Goal: Task Accomplishment & Management: Complete application form

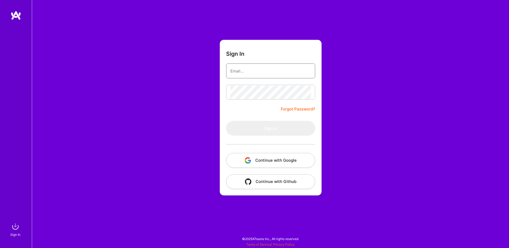
type input "[EMAIL_ADDRESS][DOMAIN_NAME]"
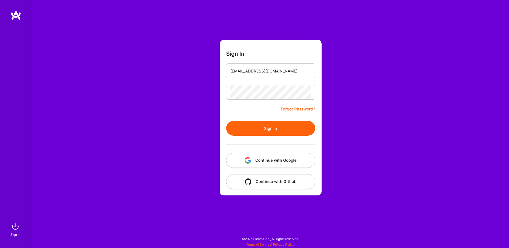
click at [263, 128] on button "Sign In" at bounding box center [270, 128] width 89 height 15
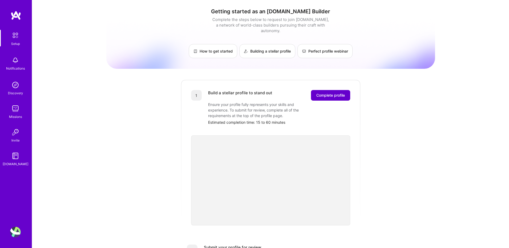
click at [329, 93] on span "Complete profile" at bounding box center [331, 95] width 29 height 5
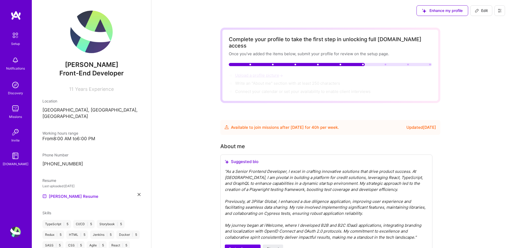
click at [255, 73] on span "Upload a profile picture →" at bounding box center [259, 75] width 49 height 5
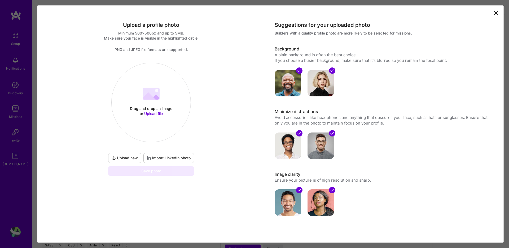
click at [129, 154] on button "Upload new" at bounding box center [124, 158] width 33 height 10
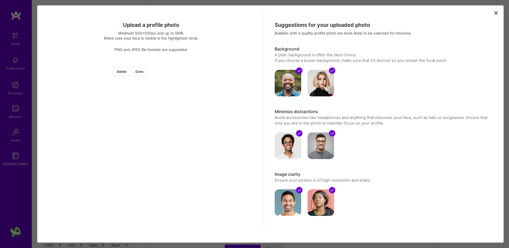
click at [159, 112] on div at bounding box center [217, 132] width 132 height 132
click at [147, 71] on button "Done" at bounding box center [139, 71] width 15 height 9
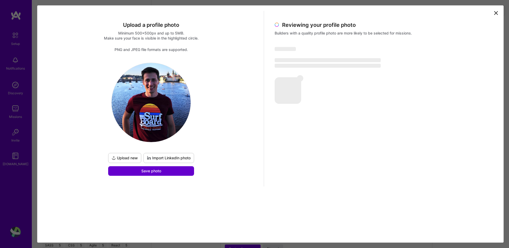
click at [157, 171] on span "Save photo" at bounding box center [151, 170] width 20 height 5
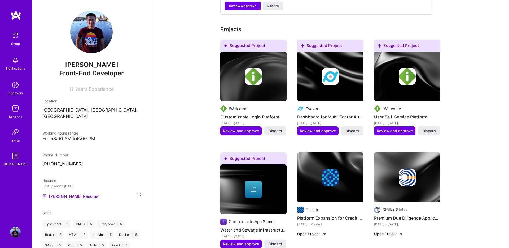
scroll to position [231, 0]
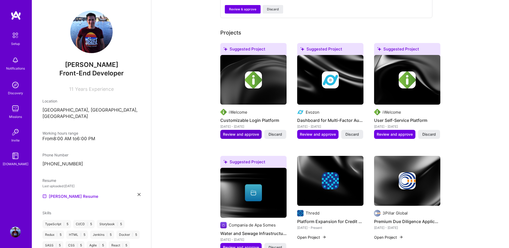
click at [233, 132] on span "Review and approve" at bounding box center [241, 134] width 36 height 5
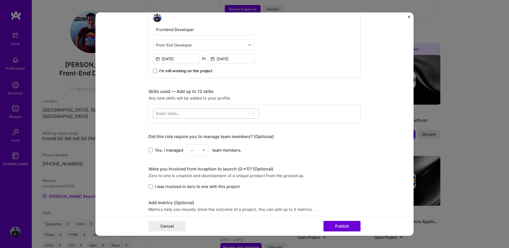
scroll to position [199, 0]
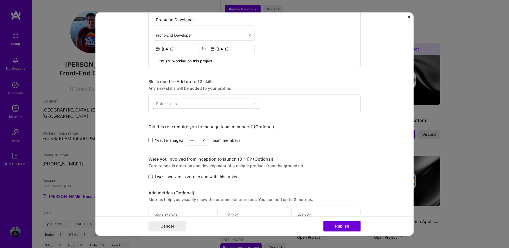
click at [219, 107] on div at bounding box center [201, 103] width 96 height 9
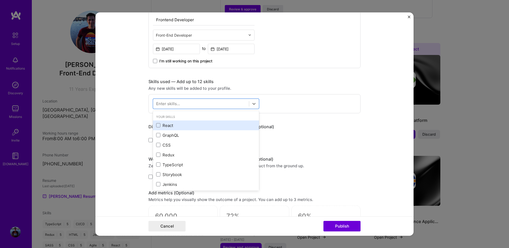
click at [169, 124] on div "React" at bounding box center [206, 125] width 100 height 6
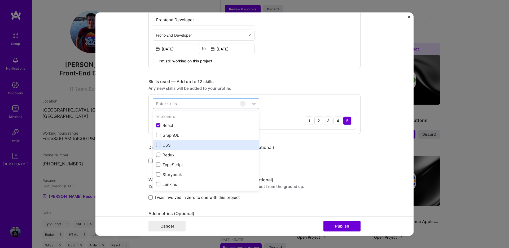
click at [166, 143] on div "CSS" at bounding box center [206, 145] width 100 height 6
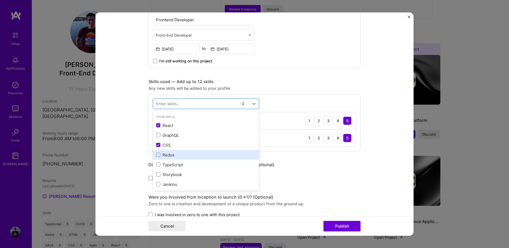
click at [165, 155] on div "Redux" at bounding box center [206, 155] width 100 height 6
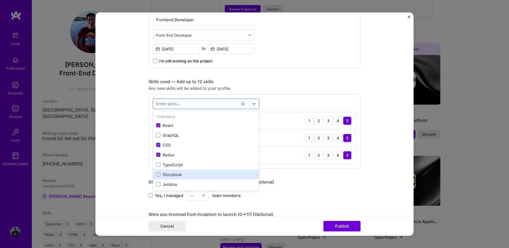
click at [165, 174] on div "Storybook" at bounding box center [206, 174] width 100 height 6
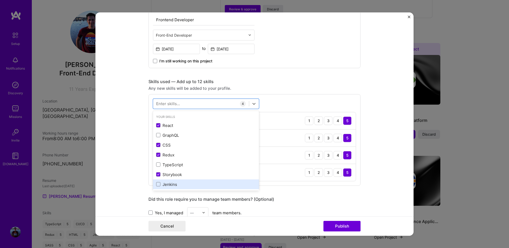
click at [165, 180] on div "Jenkins" at bounding box center [206, 184] width 106 height 10
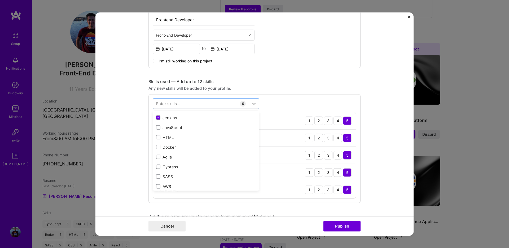
scroll to position [70, 0]
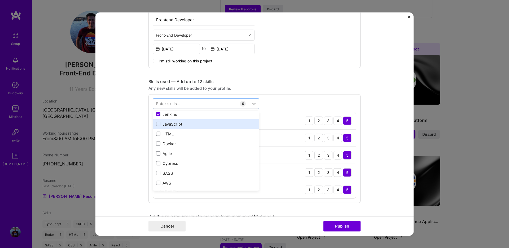
click at [173, 125] on div "JavaScript" at bounding box center [206, 124] width 100 height 6
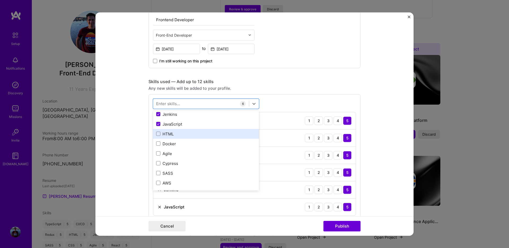
click at [169, 133] on div "HTML" at bounding box center [206, 134] width 100 height 6
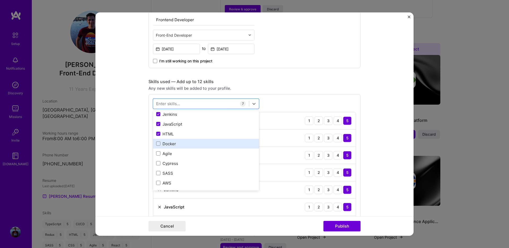
click at [168, 144] on div "Docker" at bounding box center [206, 144] width 100 height 6
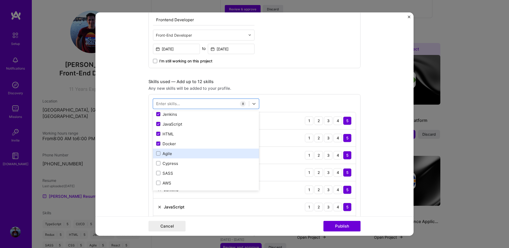
click at [166, 152] on div "Agile" at bounding box center [206, 153] width 100 height 6
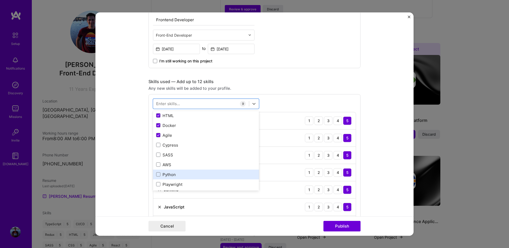
scroll to position [93, 0]
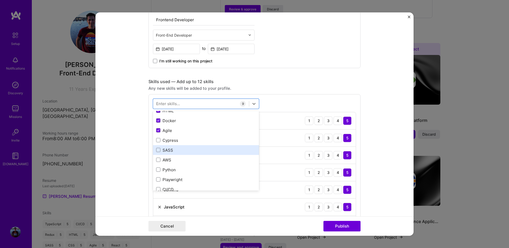
click at [167, 149] on div "SASS" at bounding box center [206, 150] width 100 height 6
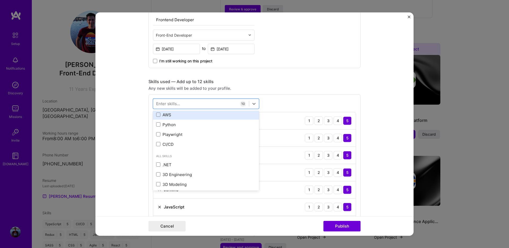
scroll to position [160, 0]
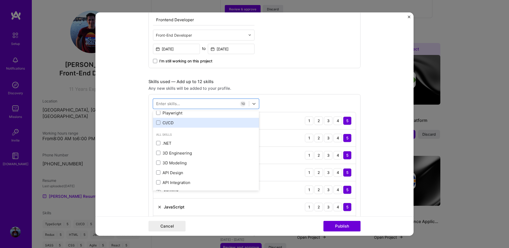
click at [165, 121] on div "CI/CD" at bounding box center [206, 123] width 100 height 6
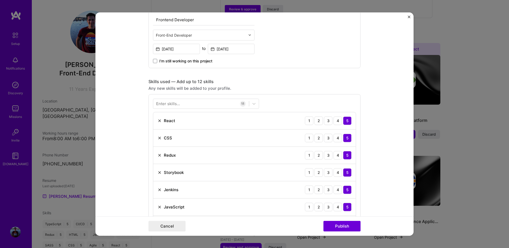
click at [296, 226] on div "Cancel Publish" at bounding box center [255, 226] width 212 height 11
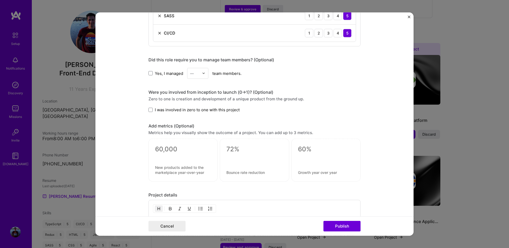
scroll to position [460, 0]
click at [151, 107] on span at bounding box center [151, 108] width 4 height 4
click at [0, 0] on input "I was involved in zero to one with this project" at bounding box center [0, 0] width 0 height 0
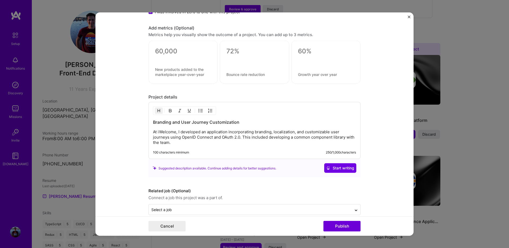
scroll to position [565, 0]
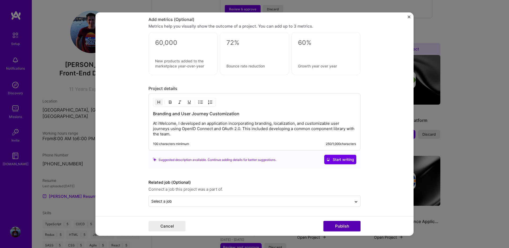
click at [336, 227] on button "Publish" at bounding box center [342, 226] width 37 height 11
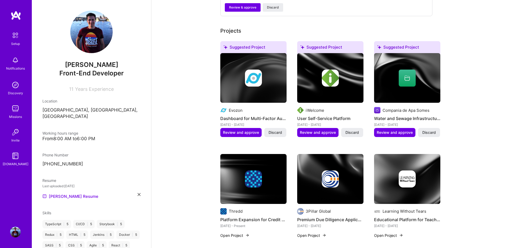
scroll to position [221, 0]
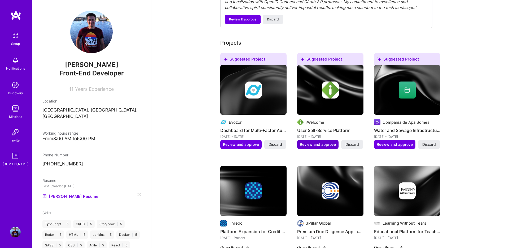
click at [312, 142] on span "Review and approve" at bounding box center [318, 144] width 36 height 5
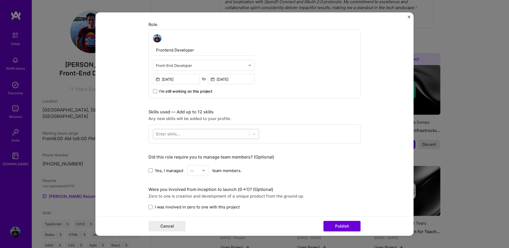
scroll to position [172, 0]
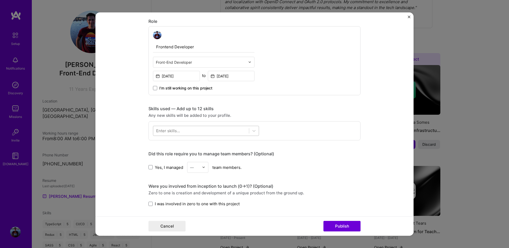
click at [208, 132] on div at bounding box center [201, 130] width 96 height 9
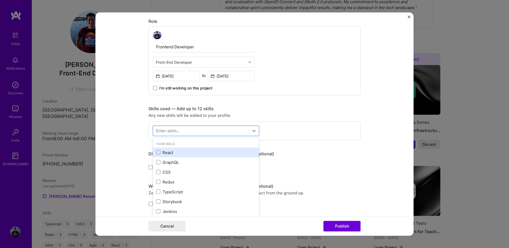
click at [162, 150] on div "React" at bounding box center [206, 152] width 100 height 6
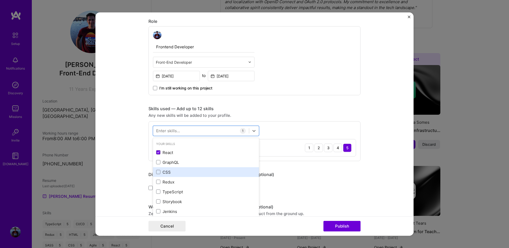
click at [164, 175] on div "CSS" at bounding box center [206, 172] width 100 height 6
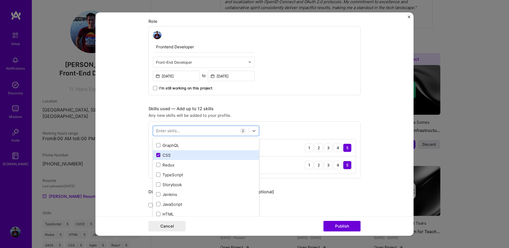
scroll to position [18, 0]
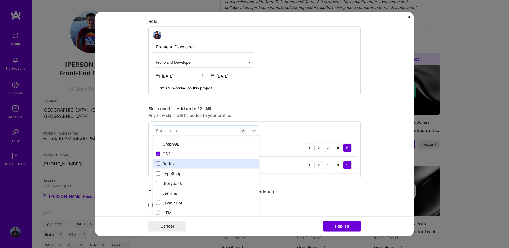
click at [166, 163] on div "Redux" at bounding box center [206, 164] width 100 height 6
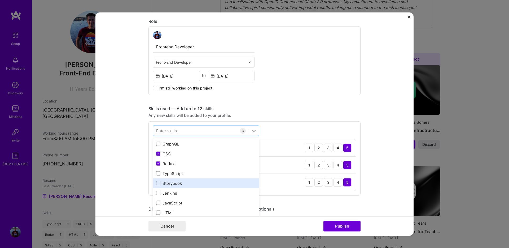
click at [166, 182] on div "Storybook" at bounding box center [206, 183] width 100 height 6
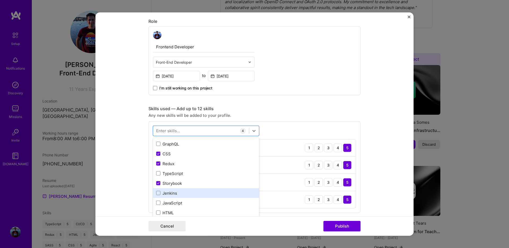
click at [166, 193] on div "Jenkins" at bounding box center [206, 193] width 100 height 6
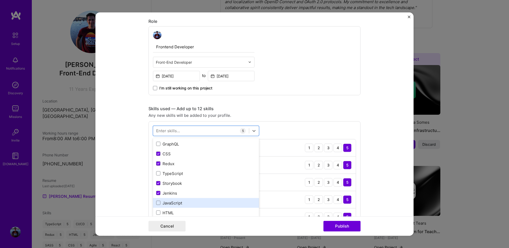
click at [166, 201] on div "JavaScript" at bounding box center [206, 203] width 100 height 6
click at [166, 209] on div "HTML" at bounding box center [206, 213] width 106 height 10
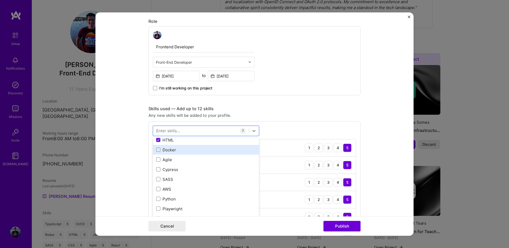
scroll to position [93, 0]
click at [169, 150] on div "Docker" at bounding box center [206, 148] width 100 height 6
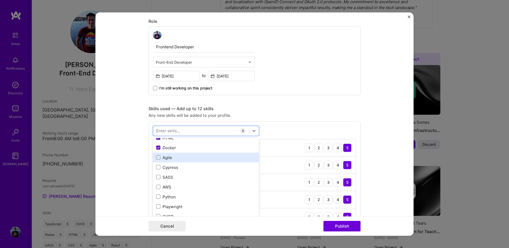
click at [169, 157] on div "Agile" at bounding box center [206, 157] width 100 height 6
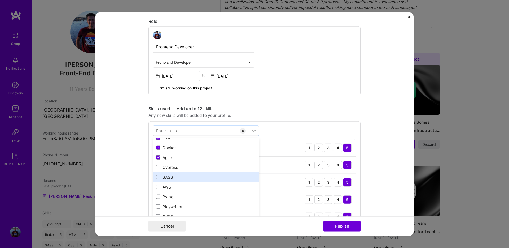
click at [169, 178] on div "SASS" at bounding box center [206, 177] width 100 height 6
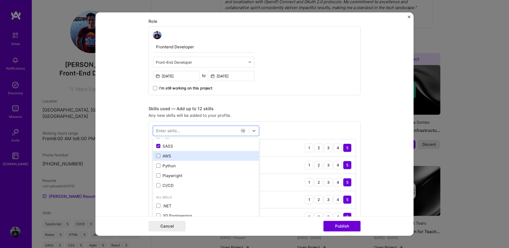
scroll to position [130, 0]
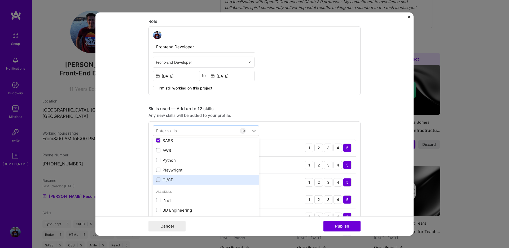
click at [167, 179] on div "CI/CD" at bounding box center [206, 180] width 100 height 6
click at [279, 225] on div "Cancel Publish" at bounding box center [255, 226] width 212 height 11
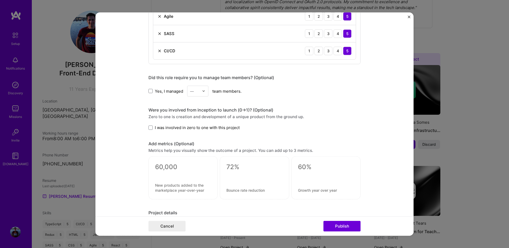
scroll to position [444, 0]
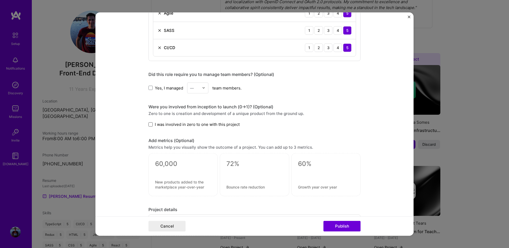
click at [151, 124] on span at bounding box center [151, 124] width 4 height 4
click at [0, 0] on input "I was involved in zero to one with this project" at bounding box center [0, 0] width 0 height 0
click at [336, 229] on button "Publish" at bounding box center [342, 226] width 37 height 11
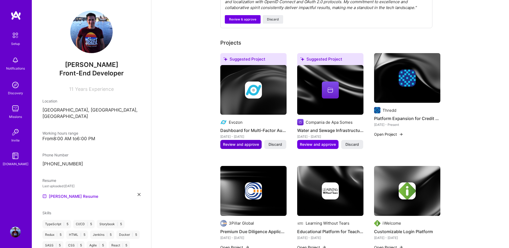
click at [242, 142] on span "Review and approve" at bounding box center [241, 144] width 36 height 5
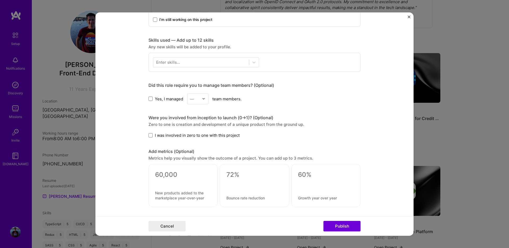
scroll to position [279, 0]
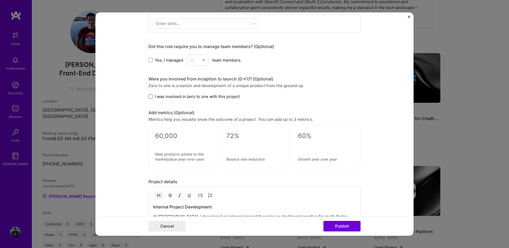
click at [151, 97] on span at bounding box center [151, 96] width 4 height 4
click at [0, 0] on input "I was involved in zero to one with this project" at bounding box center [0, 0] width 0 height 0
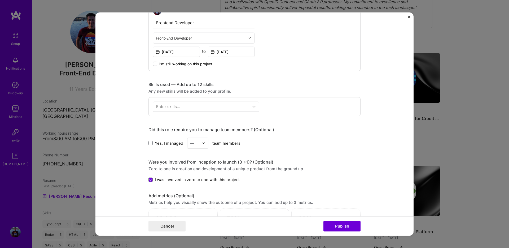
scroll to position [188, 0]
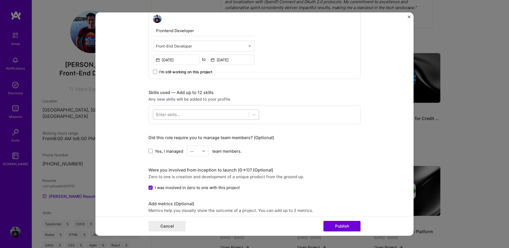
click at [223, 111] on div at bounding box center [201, 114] width 96 height 9
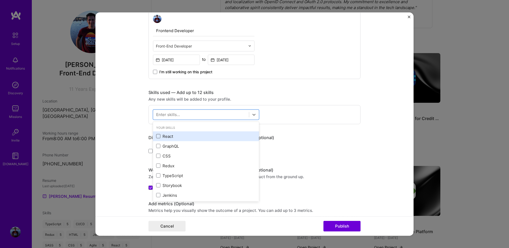
click at [160, 138] on span at bounding box center [158, 136] width 4 height 4
click at [0, 0] on input "checkbox" at bounding box center [0, 0] width 0 height 0
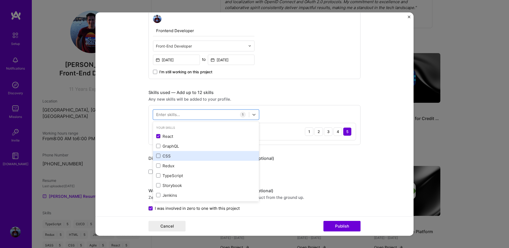
click at [159, 155] on span at bounding box center [158, 156] width 4 height 4
click at [0, 0] on input "checkbox" at bounding box center [0, 0] width 0 height 0
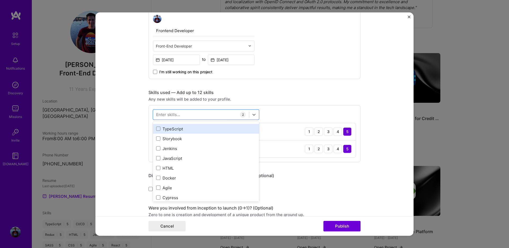
scroll to position [50, 0]
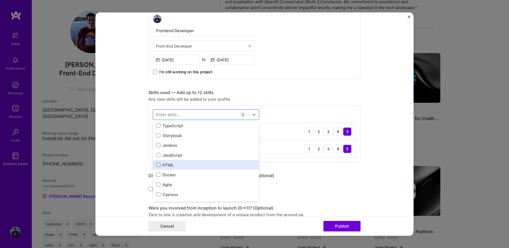
click at [158, 164] on span at bounding box center [158, 165] width 4 height 4
click at [0, 0] on input "checkbox" at bounding box center [0, 0] width 0 height 0
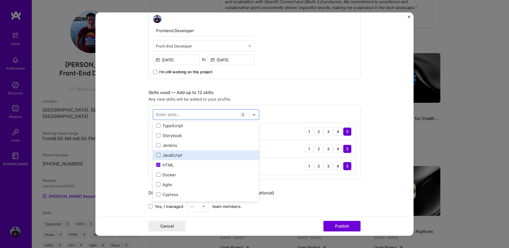
click at [158, 157] on span at bounding box center [158, 155] width 4 height 4
click at [0, 0] on input "checkbox" at bounding box center [0, 0] width 0 height 0
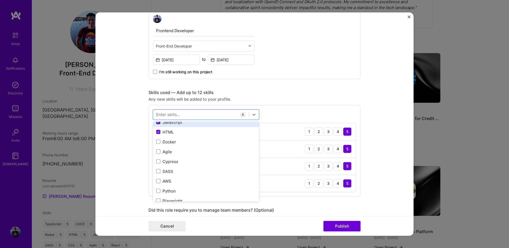
scroll to position [82, 0]
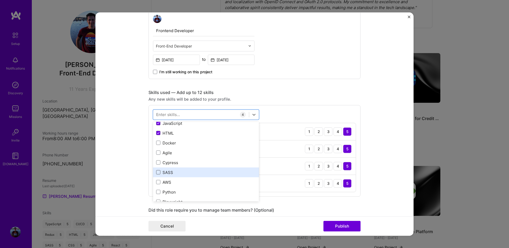
click at [159, 171] on span at bounding box center [158, 172] width 4 height 4
click at [0, 0] on input "checkbox" at bounding box center [0, 0] width 0 height 0
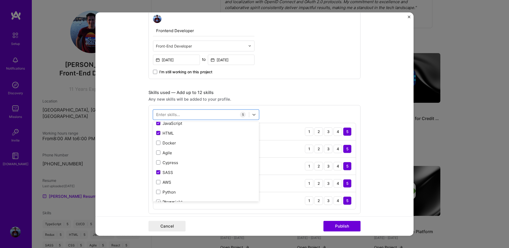
click at [285, 211] on div "option SASS, selected. option Python focused, 0 of 2. 378 results available. Us…" at bounding box center [255, 159] width 212 height 109
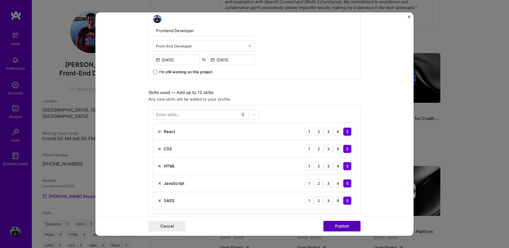
click at [332, 224] on button "Publish" at bounding box center [342, 226] width 37 height 11
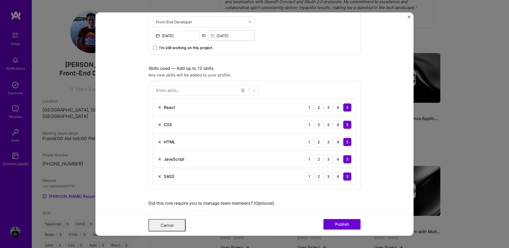
scroll to position [0, 0]
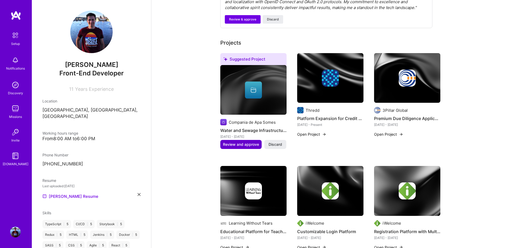
click at [237, 142] on span "Review and approve" at bounding box center [241, 144] width 36 height 5
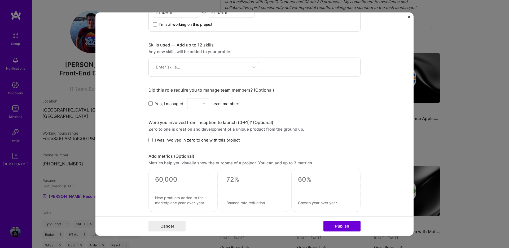
scroll to position [241, 0]
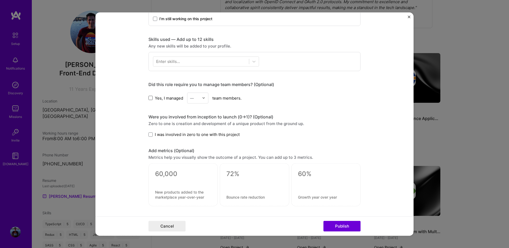
click at [151, 97] on span at bounding box center [151, 98] width 4 height 4
click at [0, 0] on input "Yes, I managed" at bounding box center [0, 0] width 0 height 0
click at [202, 98] on div "—" at bounding box center [195, 98] width 15 height 10
click at [194, 162] on div "6" at bounding box center [198, 161] width 18 height 10
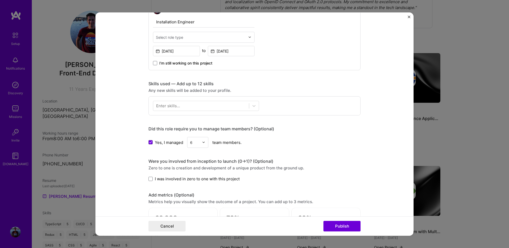
scroll to position [162, 0]
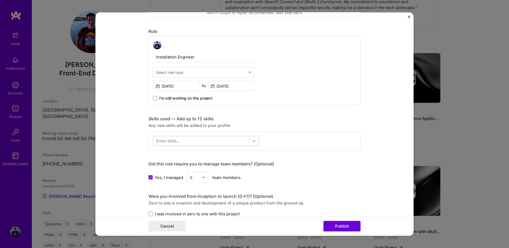
click at [252, 141] on icon at bounding box center [254, 140] width 5 height 5
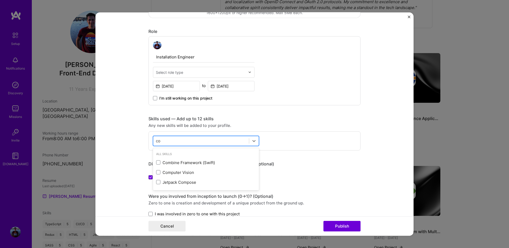
type input "c"
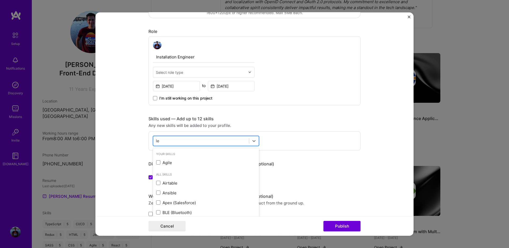
type input "lead"
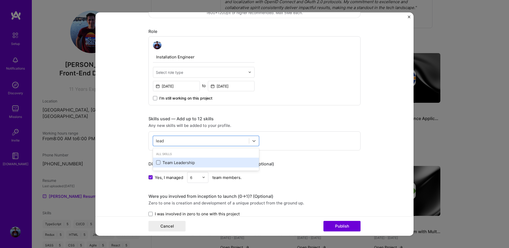
click at [159, 161] on span at bounding box center [158, 162] width 4 height 4
click at [0, 0] on input "checkbox" at bounding box center [0, 0] width 0 height 0
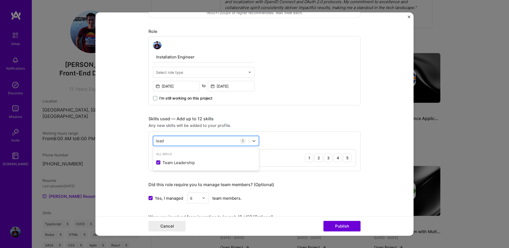
click at [172, 140] on div "lead lead" at bounding box center [201, 140] width 96 height 9
click at [163, 140] on input "lead" at bounding box center [160, 141] width 8 height 6
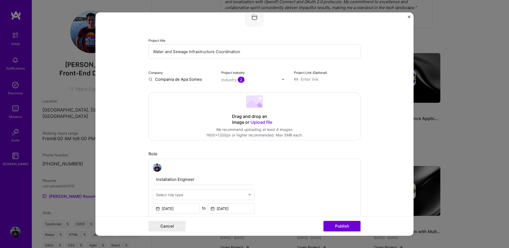
scroll to position [37, 0]
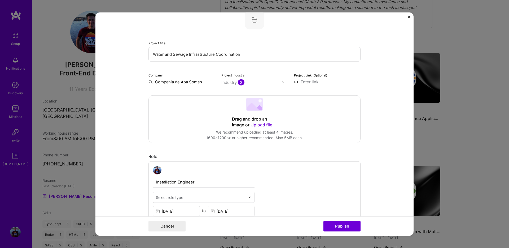
click at [284, 82] on img at bounding box center [283, 81] width 3 height 3
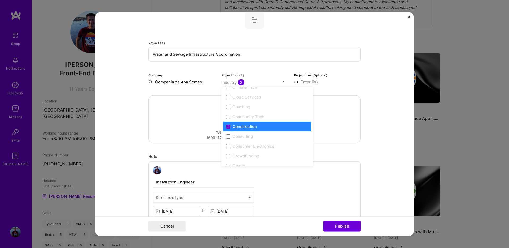
scroll to position [269, 0]
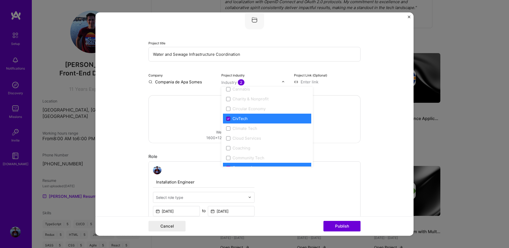
click at [228, 118] on icon at bounding box center [228, 118] width 3 height 2
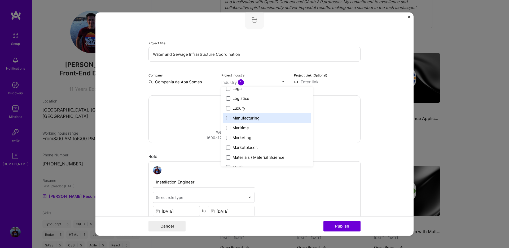
scroll to position [753, 0]
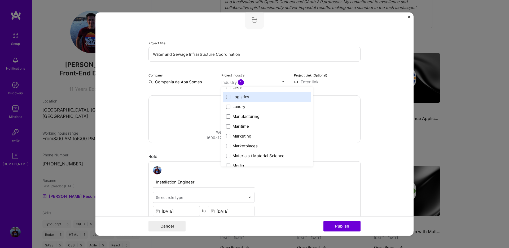
click at [229, 96] on span at bounding box center [228, 96] width 4 height 4
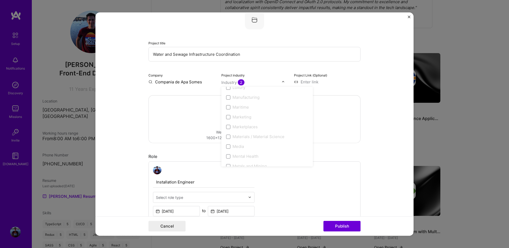
scroll to position [771, 0]
click at [182, 154] on div "Role" at bounding box center [255, 157] width 212 height 6
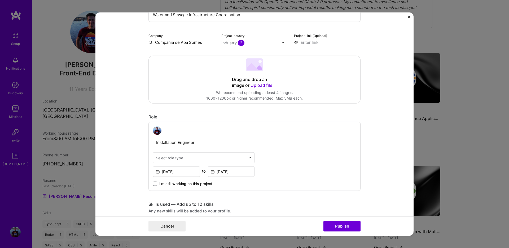
scroll to position [79, 0]
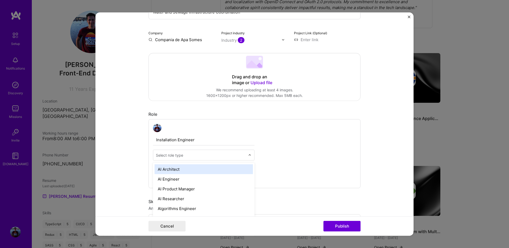
click at [244, 157] on input "text" at bounding box center [201, 155] width 90 height 6
type input "engi"
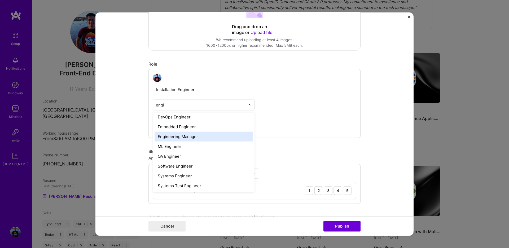
scroll to position [133, 0]
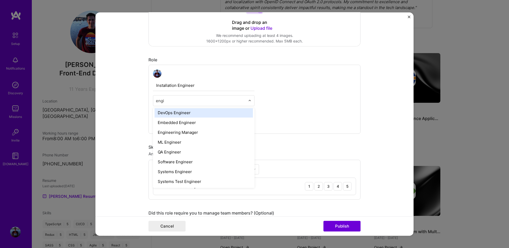
click at [161, 98] on input "engi" at bounding box center [201, 101] width 90 height 6
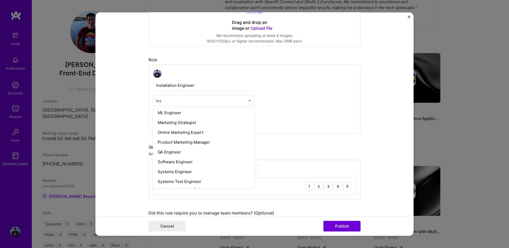
scroll to position [0, 0]
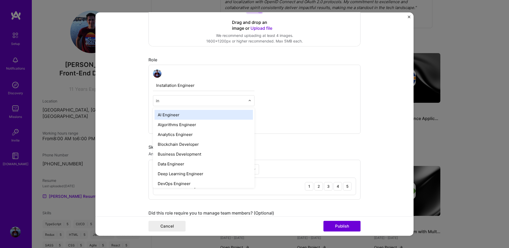
type input "i"
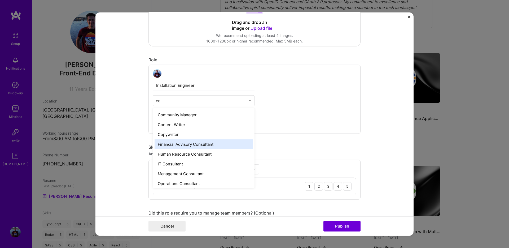
type input "c"
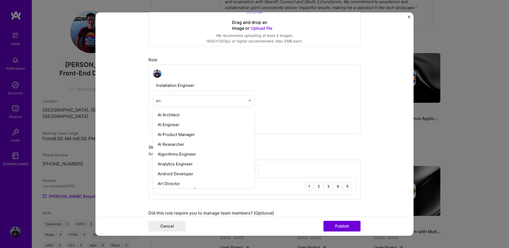
type input "eng"
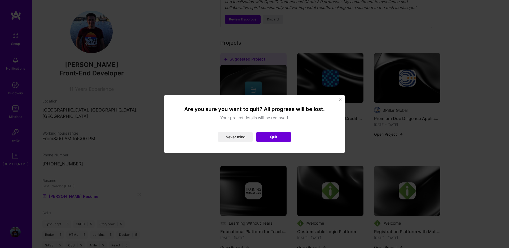
click at [340, 99] on img "Close" at bounding box center [340, 99] width 3 height 3
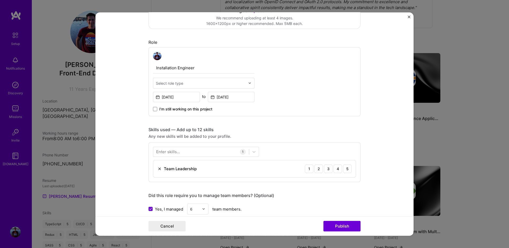
scroll to position [156, 0]
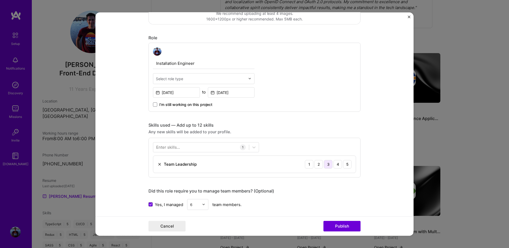
click at [329, 164] on div "3" at bounding box center [328, 164] width 8 height 8
click at [342, 227] on button "Publish" at bounding box center [342, 226] width 37 height 11
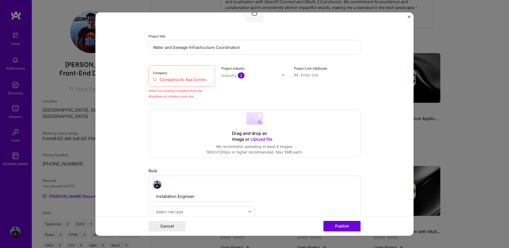
scroll to position [35, 0]
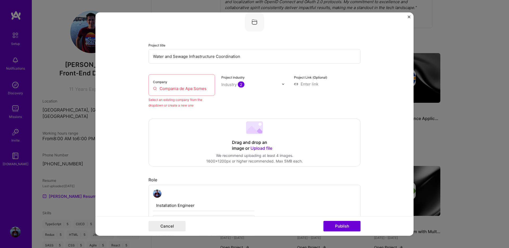
click at [184, 87] on input "Compania de Apa Somes" at bounding box center [182, 89] width 58 height 6
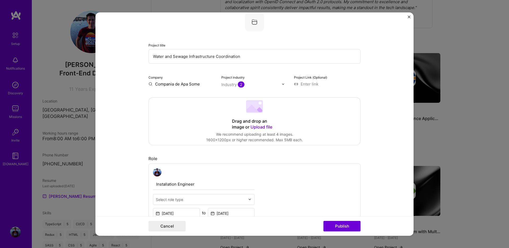
type input "Compania de Apa Somes"
click at [191, 95] on div "Compania de Apa Somes" at bounding box center [201, 99] width 49 height 14
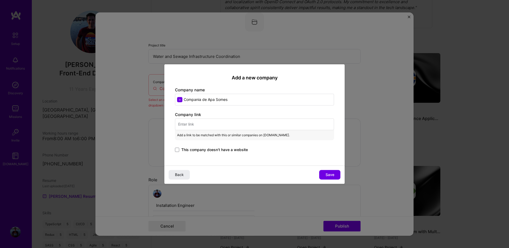
click at [183, 124] on input "text" at bounding box center [254, 124] width 159 height 12
paste input "[URL][DOMAIN_NAME]"
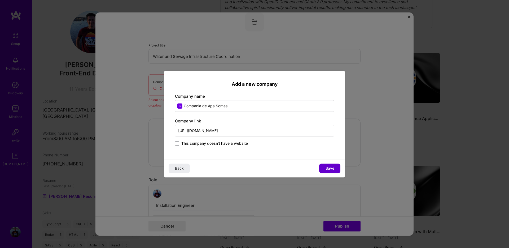
type input "[URL][DOMAIN_NAME]"
click at [332, 169] on span "Save" at bounding box center [330, 168] width 9 height 5
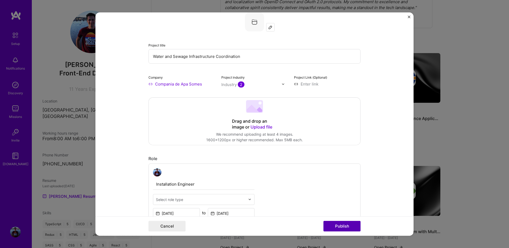
click at [342, 225] on button "Publish" at bounding box center [342, 226] width 37 height 11
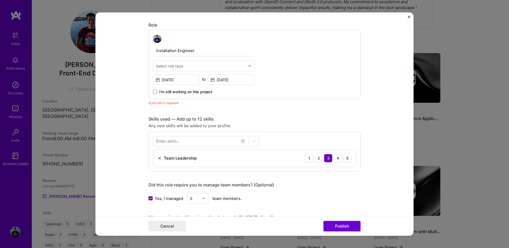
scroll to position [178, 0]
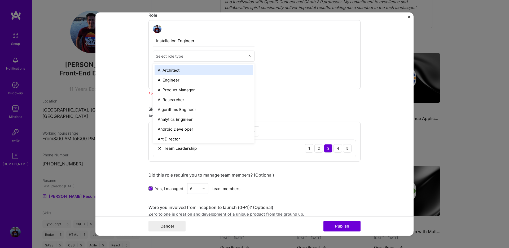
click at [179, 54] on div "Select role type" at bounding box center [169, 56] width 27 height 6
type input "engi"
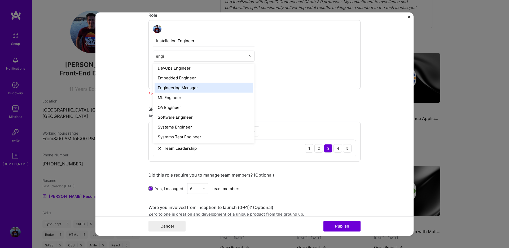
click at [180, 87] on div "Engineering Manager" at bounding box center [204, 88] width 98 height 10
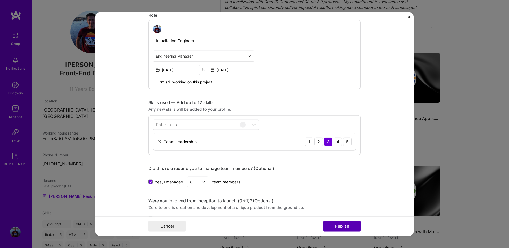
click at [336, 222] on button "Publish" at bounding box center [342, 226] width 37 height 11
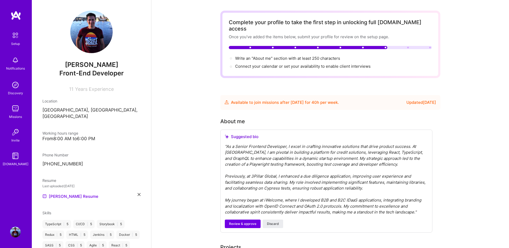
scroll to position [8, 0]
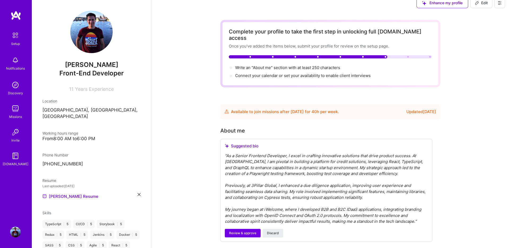
click at [260, 57] on div "Complete your profile to take the first step in unlocking full [DOMAIN_NAME] ac…" at bounding box center [330, 53] width 203 height 50
click at [259, 65] on span "Write an "About me" section with at least 250 characters →" at bounding box center [290, 67] width 111 height 5
select select "RO"
select select "Future Date"
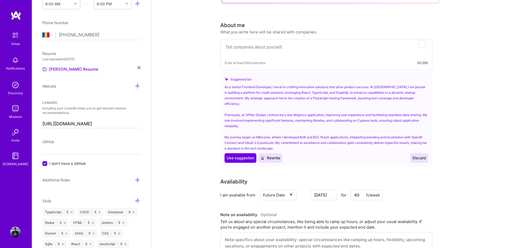
scroll to position [106, 0]
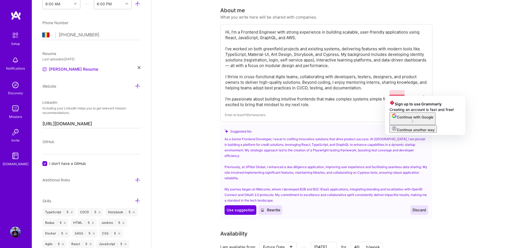
type textarea "Hi, I’m a Frontend Engineer with strong experience in building scalable, user-f…"
click at [364, 105] on div "Hi, I’m a Frontend Engineer with strong experience in building scalable, user-f…" at bounding box center [327, 73] width 212 height 98
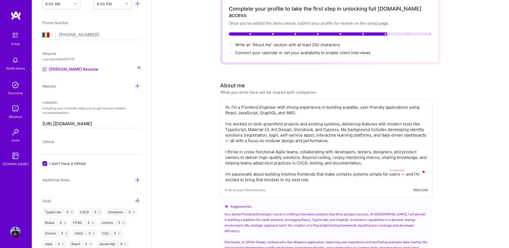
scroll to position [76, 0]
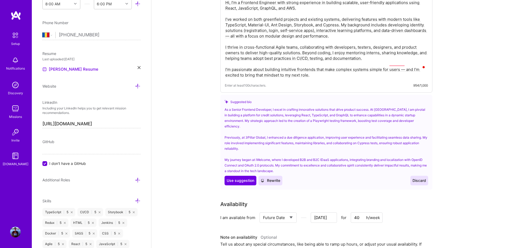
scroll to position [142, 0]
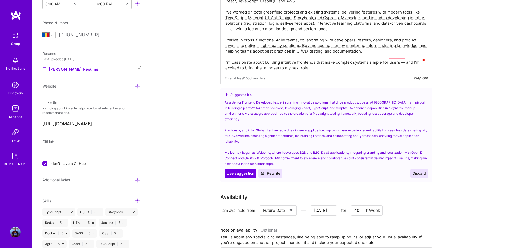
click at [424, 171] on span "Discard" at bounding box center [420, 173] width 14 height 5
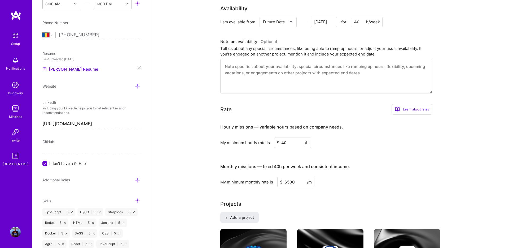
scroll to position [0, 0]
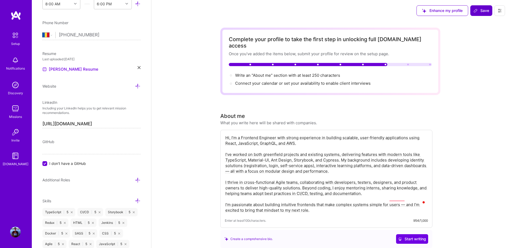
click at [479, 13] on span "Save" at bounding box center [482, 10] width 16 height 5
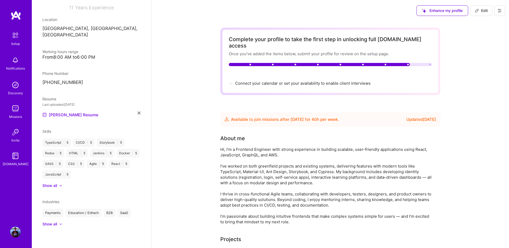
scroll to position [75, 0]
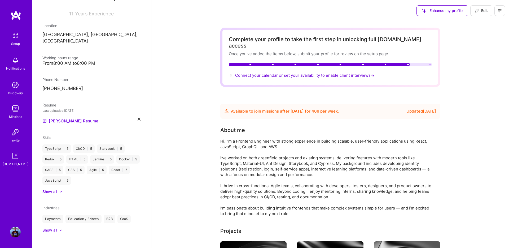
click at [268, 73] on span "Connect your calendar or set your availability to enable client interviews →" at bounding box center [305, 75] width 140 height 5
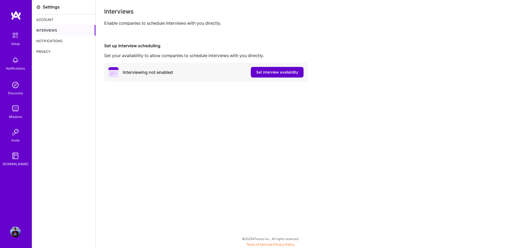
click at [267, 72] on span "Set interview availability" at bounding box center [277, 72] width 42 height 5
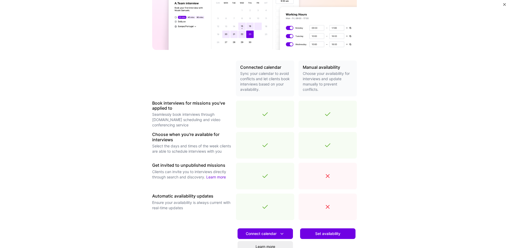
scroll to position [94, 0]
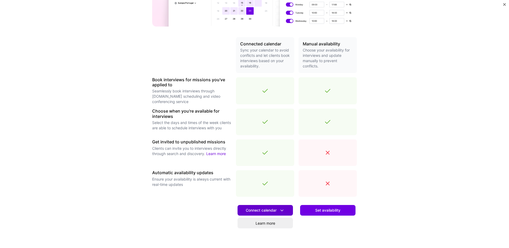
click at [282, 210] on icon at bounding box center [282, 211] width 6 height 6
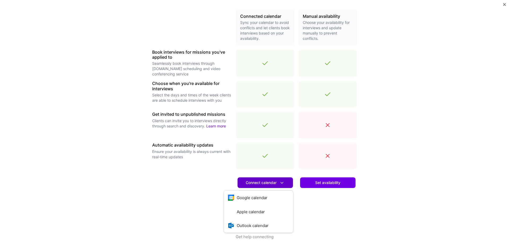
scroll to position [124, 0]
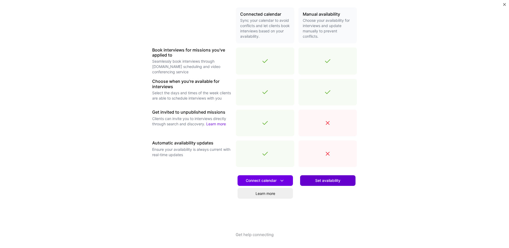
click at [326, 180] on span "Set availability" at bounding box center [328, 180] width 25 height 5
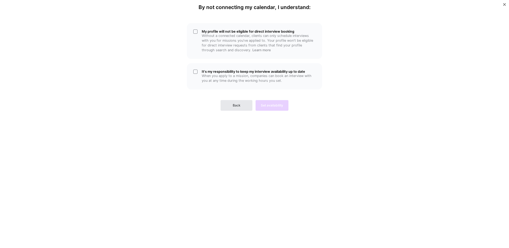
click at [239, 104] on span "Back" at bounding box center [237, 105] width 8 height 5
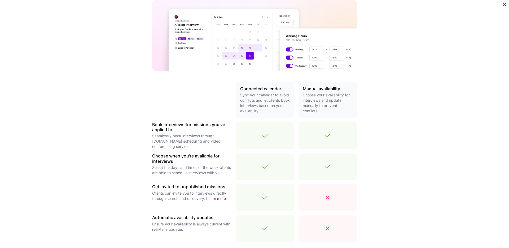
scroll to position [124, 0]
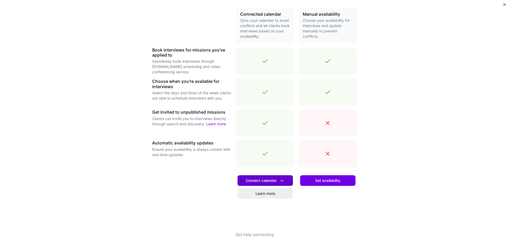
click at [255, 180] on span "Connect calendar" at bounding box center [265, 181] width 39 height 6
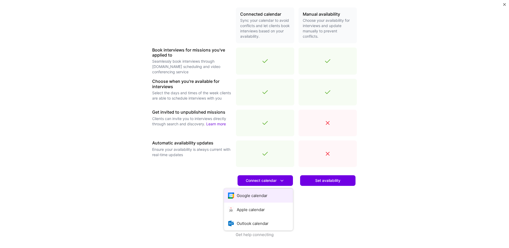
click at [250, 194] on button "Google calendar" at bounding box center [258, 195] width 69 height 14
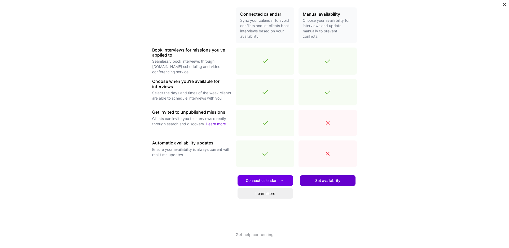
click at [321, 179] on span "Set availability" at bounding box center [328, 180] width 25 height 5
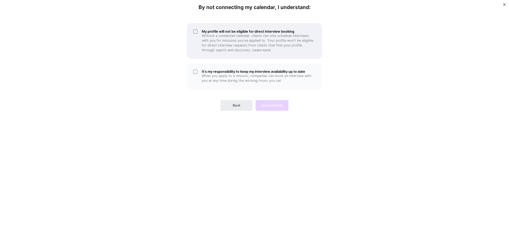
click at [195, 31] on div "My profile will not be eligible for direct interview booking Without a connecte…" at bounding box center [254, 41] width 135 height 36
click at [195, 71] on div "It's my responsibility to keep my interview availability up to date When you ap…" at bounding box center [254, 76] width 135 height 26
click at [268, 108] on span "Set availability" at bounding box center [272, 105] width 22 height 5
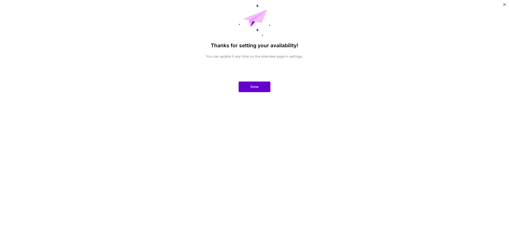
click at [251, 86] on span "Done" at bounding box center [255, 86] width 8 height 5
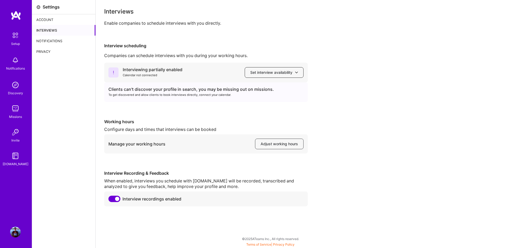
click at [289, 74] on span "Set interview availability" at bounding box center [274, 72] width 48 height 5
click at [214, 91] on div "Clients can't discover your profile in search, you may be missing out on missio…" at bounding box center [206, 90] width 195 height 6
click at [275, 145] on span "Adjust working hours" at bounding box center [279, 143] width 37 height 5
click at [49, 17] on div "Account" at bounding box center [63, 19] width 63 height 11
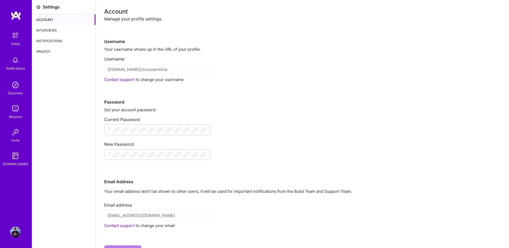
click at [18, 38] on img at bounding box center [15, 35] width 11 height 11
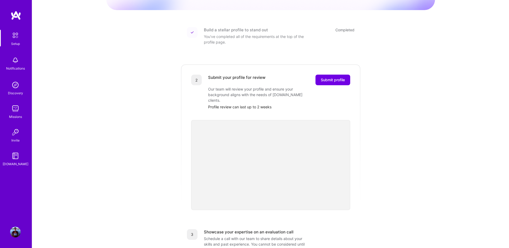
scroll to position [65, 0]
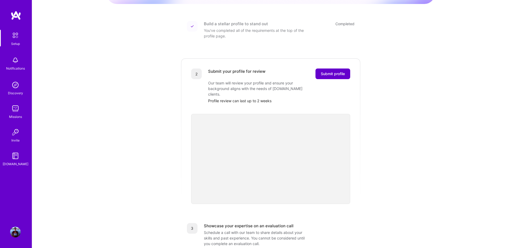
click at [319, 68] on button "Submit profile" at bounding box center [333, 73] width 35 height 11
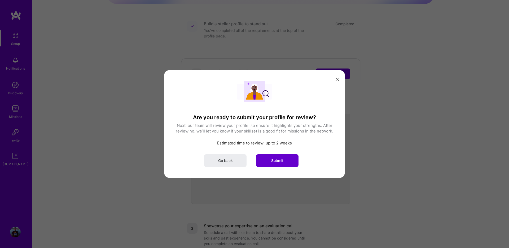
click at [281, 160] on span "Submit" at bounding box center [277, 160] width 12 height 5
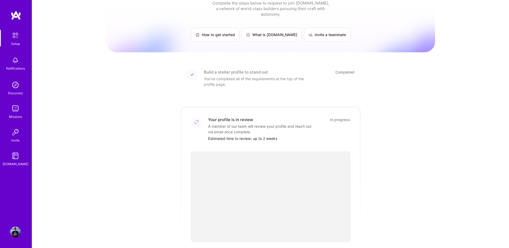
scroll to position [0, 0]
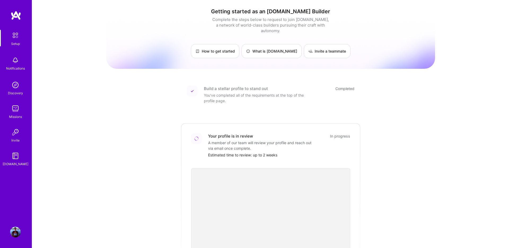
click at [16, 40] on img at bounding box center [15, 35] width 11 height 11
click at [18, 40] on img at bounding box center [15, 35] width 11 height 11
click at [17, 38] on img at bounding box center [15, 35] width 11 height 11
click at [17, 67] on div "Notifications" at bounding box center [15, 69] width 19 height 6
click at [11, 235] on img at bounding box center [15, 232] width 11 height 11
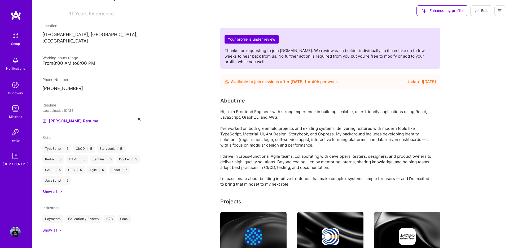
click at [478, 12] on icon at bounding box center [477, 10] width 4 height 4
select select "RO"
select select "Future Date"
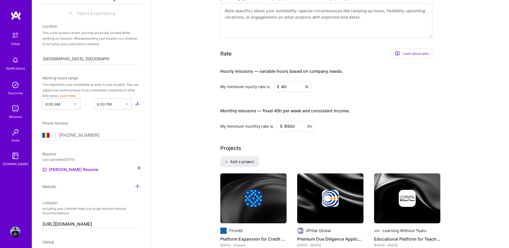
scroll to position [287, 0]
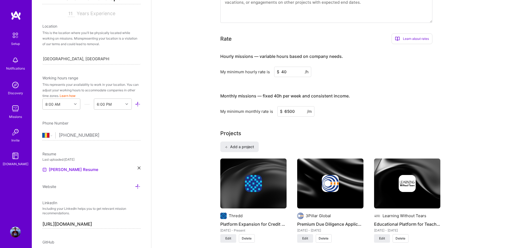
drag, startPoint x: 287, startPoint y: 71, endPoint x: 280, endPoint y: 71, distance: 6.6
click at [280, 71] on input "40" at bounding box center [292, 72] width 37 height 10
type input "4"
type input "50"
click at [386, 93] on h3 "Monthly missions — fixed 40h per week and consistent income." at bounding box center [327, 96] width 212 height 16
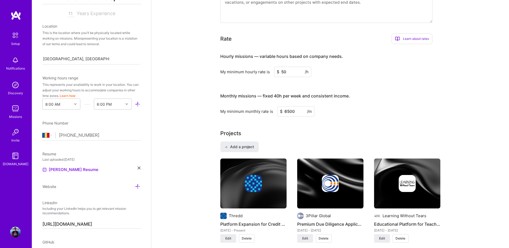
click at [284, 73] on input "50" at bounding box center [292, 72] width 37 height 10
click at [290, 110] on input "6500" at bounding box center [296, 111] width 37 height 10
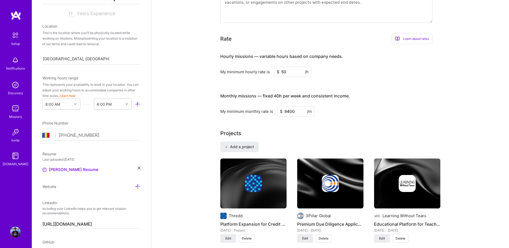
type input "8400"
click at [322, 135] on div "Projects" at bounding box center [331, 133] width 220 height 8
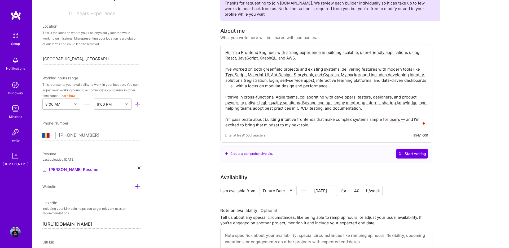
scroll to position [0, 0]
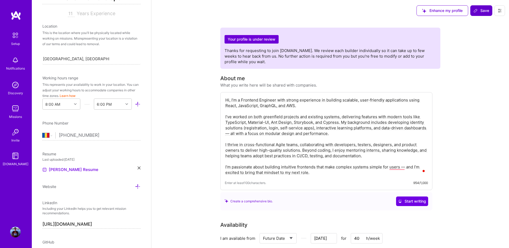
click at [485, 14] on button "Save" at bounding box center [482, 10] width 22 height 11
click at [481, 12] on span "Save" at bounding box center [482, 10] width 16 height 5
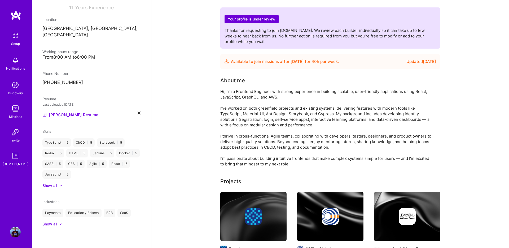
scroll to position [75, 0]
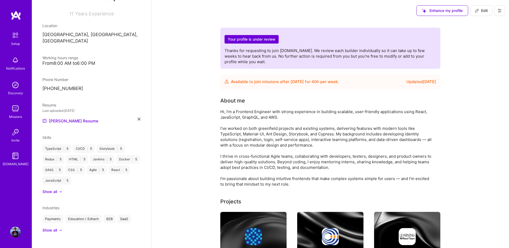
click at [15, 16] on img at bounding box center [16, 16] width 11 height 10
click at [14, 18] on img at bounding box center [16, 16] width 11 height 10
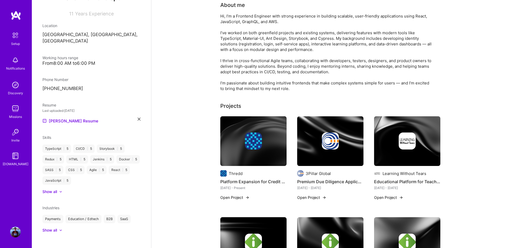
scroll to position [0, 0]
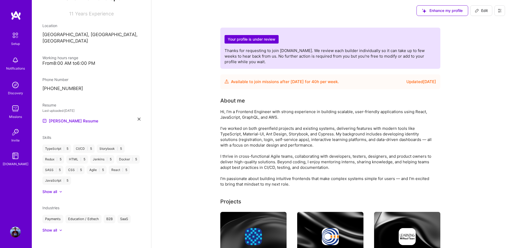
click at [18, 15] on img at bounding box center [16, 16] width 11 height 10
click at [15, 35] on img at bounding box center [15, 35] width 11 height 11
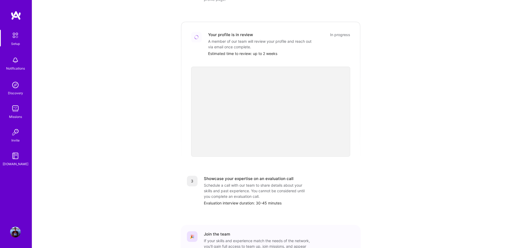
scroll to position [40, 0]
